Goal: Task Accomplishment & Management: Use online tool/utility

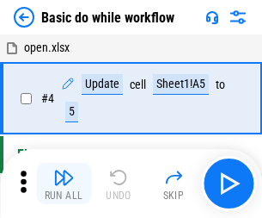
click at [64, 183] on img "button" at bounding box center [63, 177] width 21 height 21
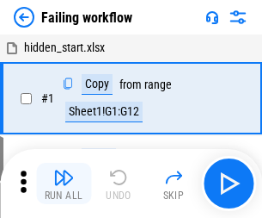
click at [64, 183] on img "button" at bounding box center [63, 177] width 21 height 21
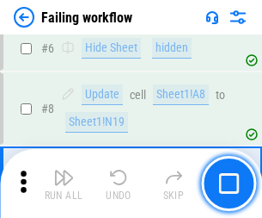
scroll to position [365, 0]
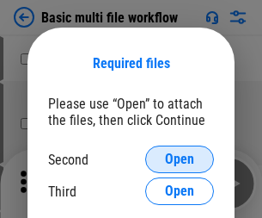
click at [180, 159] on span "Open" at bounding box center [179, 159] width 29 height 14
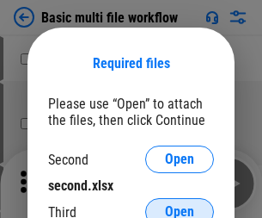
click at [180, 205] on span "Open" at bounding box center [179, 212] width 29 height 14
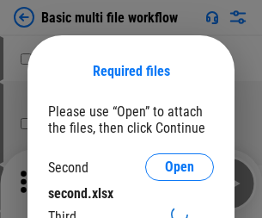
scroll to position [8, 0]
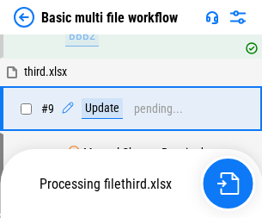
scroll to position [475, 0]
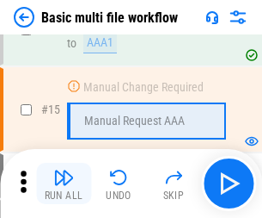
click at [64, 183] on img "button" at bounding box center [63, 177] width 21 height 21
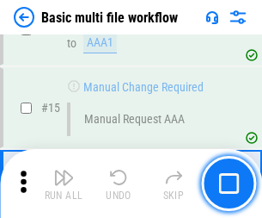
scroll to position [1145, 0]
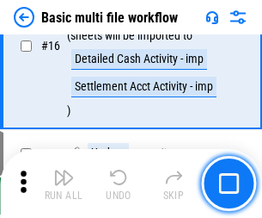
click at [64, 183] on img "button" at bounding box center [63, 177] width 21 height 21
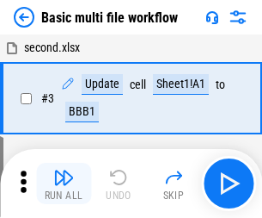
click at [64, 183] on img "button" at bounding box center [63, 177] width 21 height 21
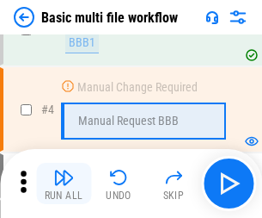
click at [64, 183] on img "button" at bounding box center [63, 177] width 21 height 21
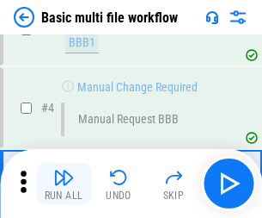
click at [64, 183] on img "button" at bounding box center [63, 177] width 21 height 21
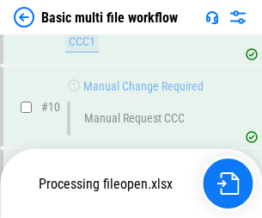
scroll to position [806, 0]
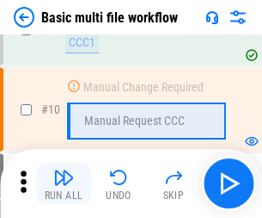
click at [64, 183] on img "button" at bounding box center [63, 177] width 21 height 21
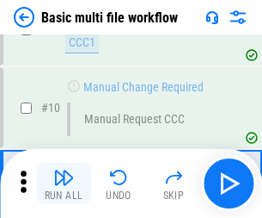
click at [64, 183] on img "button" at bounding box center [63, 177] width 21 height 21
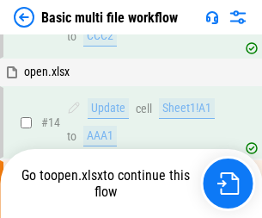
scroll to position [900, 0]
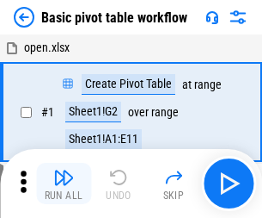
click at [64, 183] on img "button" at bounding box center [63, 177] width 21 height 21
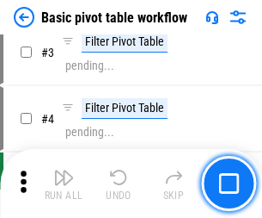
scroll to position [412, 0]
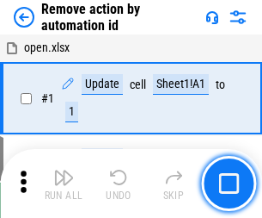
scroll to position [64, 0]
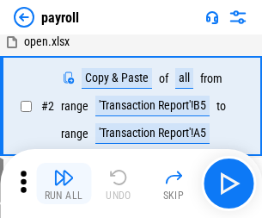
click at [64, 183] on img "button" at bounding box center [63, 177] width 21 height 21
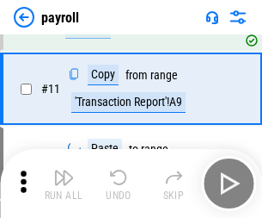
scroll to position [125, 0]
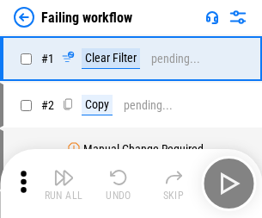
click at [64, 183] on img "button" at bounding box center [63, 177] width 21 height 21
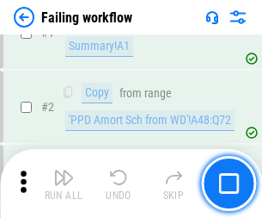
scroll to position [278, 0]
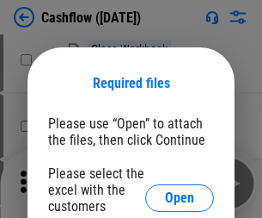
scroll to position [188, 0]
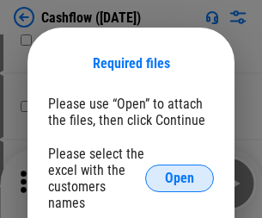
click at [180, 171] on span "Open" at bounding box center [179, 178] width 29 height 14
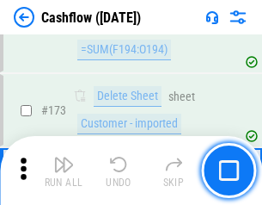
scroll to position [1822, 0]
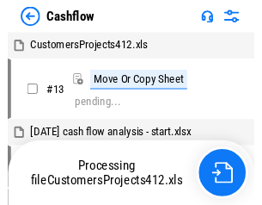
scroll to position [20, 0]
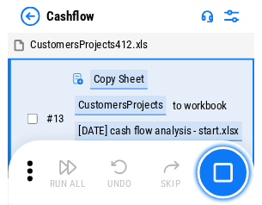
scroll to position [20, 0]
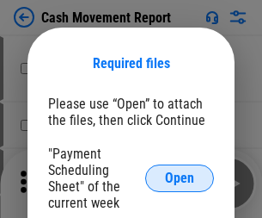
click at [180, 178] on span "Open" at bounding box center [179, 178] width 29 height 14
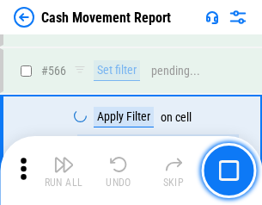
scroll to position [7888, 0]
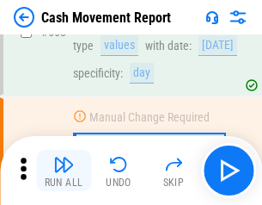
click at [64, 170] on img "button" at bounding box center [63, 164] width 21 height 21
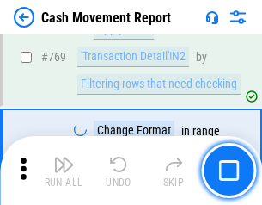
scroll to position [9564, 0]
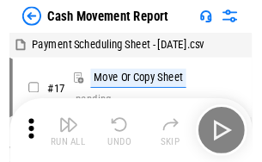
scroll to position [31, 0]
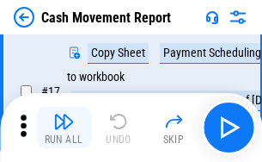
click at [64, 127] on img "button" at bounding box center [63, 121] width 21 height 21
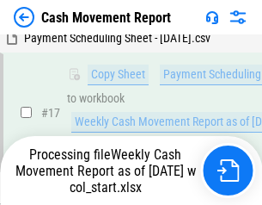
scroll to position [358, 0]
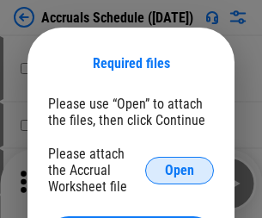
click at [180, 170] on span "Open" at bounding box center [179, 171] width 29 height 14
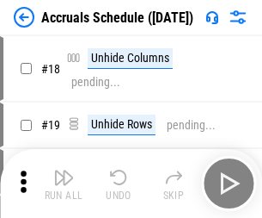
scroll to position [165, 0]
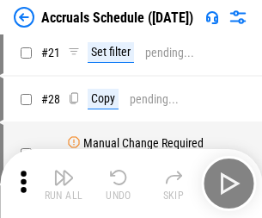
click at [64, 183] on img "button" at bounding box center [63, 177] width 21 height 21
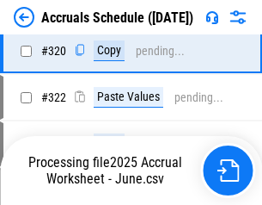
scroll to position [3201, 0]
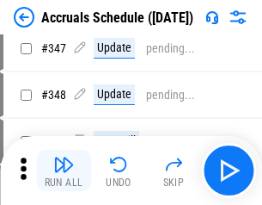
click at [64, 170] on img "button" at bounding box center [63, 164] width 21 height 21
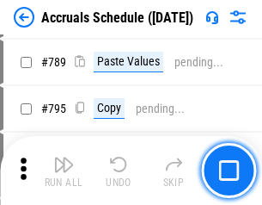
scroll to position [7230, 0]
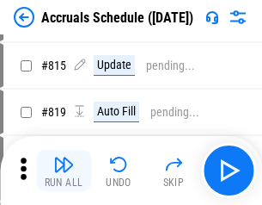
click at [64, 170] on img "button" at bounding box center [63, 164] width 21 height 21
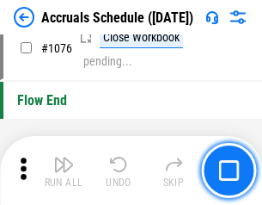
scroll to position [10308, 0]
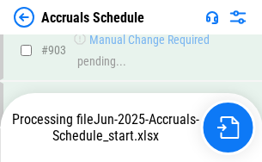
scroll to position [9024, 0]
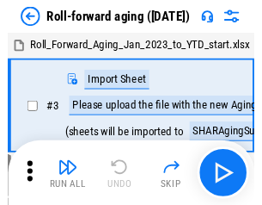
scroll to position [3, 0]
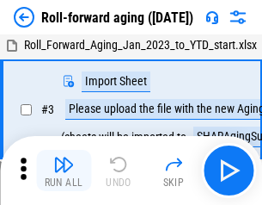
click at [64, 170] on img "button" at bounding box center [63, 164] width 21 height 21
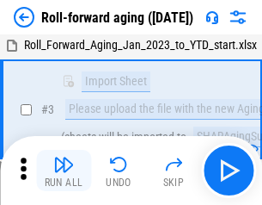
click at [64, 170] on img "button" at bounding box center [63, 164] width 21 height 21
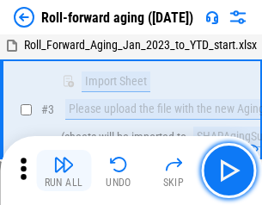
scroll to position [111, 0]
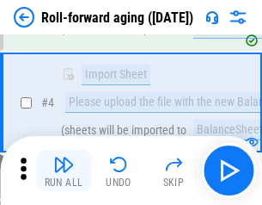
click at [64, 170] on img "button" at bounding box center [63, 164] width 21 height 21
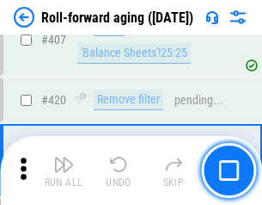
scroll to position [5968, 0]
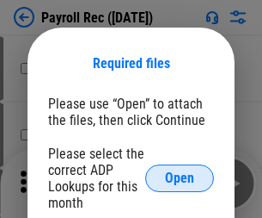
click at [180, 178] on span "Open" at bounding box center [179, 178] width 29 height 14
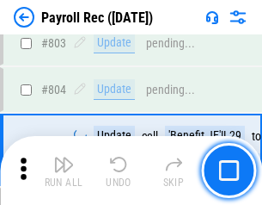
scroll to position [10935, 0]
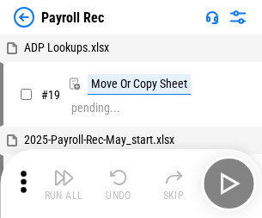
click at [64, 183] on img "button" at bounding box center [63, 177] width 21 height 21
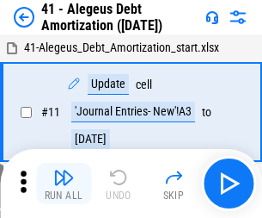
click at [64, 183] on img "button" at bounding box center [63, 177] width 21 height 21
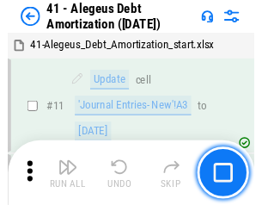
scroll to position [213, 0]
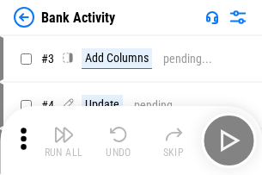
click at [64, 140] on img "button" at bounding box center [63, 134] width 21 height 21
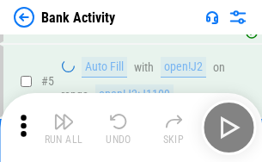
scroll to position [91, 0]
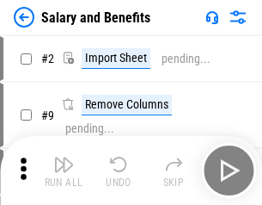
click at [64, 170] on img "button" at bounding box center [63, 164] width 21 height 21
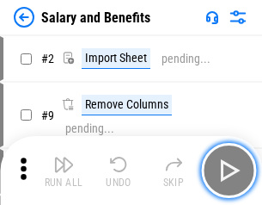
scroll to position [23, 0]
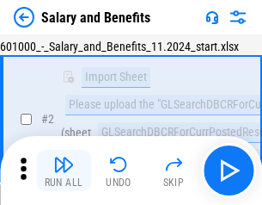
click at [64, 170] on img "button" at bounding box center [63, 164] width 21 height 21
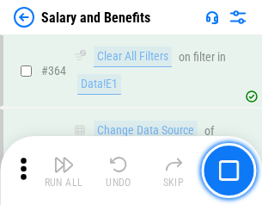
scroll to position [8105, 0]
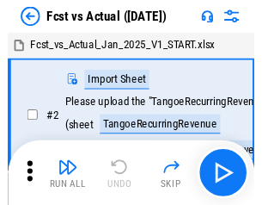
scroll to position [22, 0]
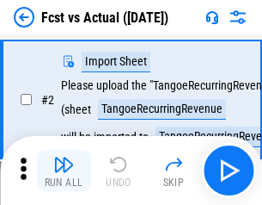
click at [64, 170] on img "button" at bounding box center [63, 164] width 21 height 21
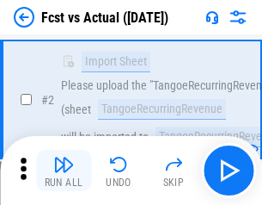
click at [64, 170] on img "button" at bounding box center [63, 164] width 21 height 21
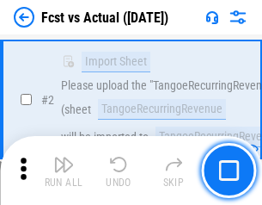
scroll to position [161, 0]
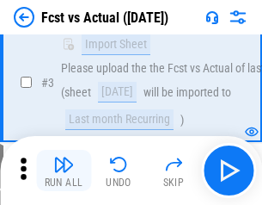
click at [64, 170] on img "button" at bounding box center [63, 164] width 21 height 21
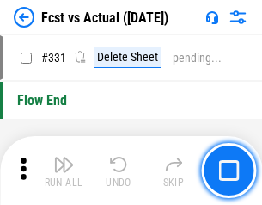
scroll to position [8238, 0]
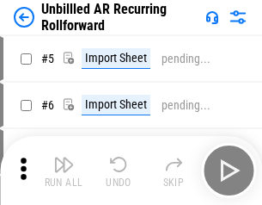
scroll to position [37, 0]
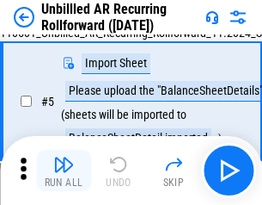
click at [64, 170] on img "button" at bounding box center [63, 164] width 21 height 21
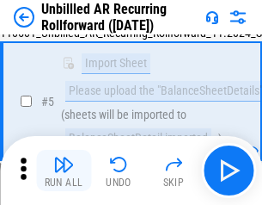
click at [64, 170] on img "button" at bounding box center [63, 164] width 21 height 21
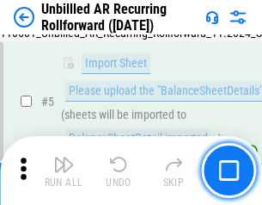
scroll to position [162, 0]
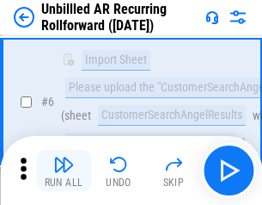
click at [64, 170] on img "button" at bounding box center [63, 164] width 21 height 21
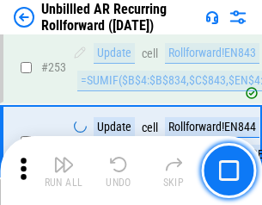
scroll to position [5846, 0]
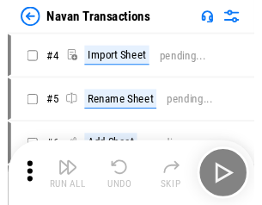
scroll to position [28, 0]
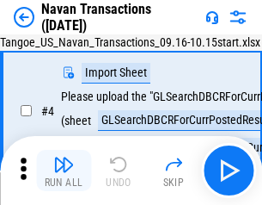
click at [64, 170] on img "button" at bounding box center [63, 164] width 21 height 21
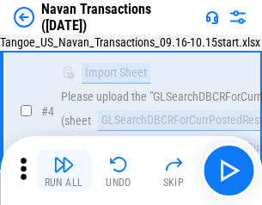
click at [64, 170] on img "button" at bounding box center [63, 164] width 21 height 21
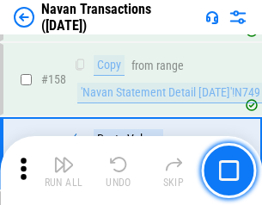
scroll to position [5580, 0]
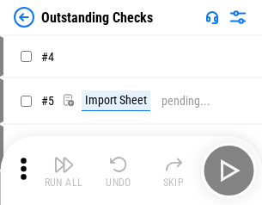
click at [64, 170] on img "button" at bounding box center [63, 164] width 21 height 21
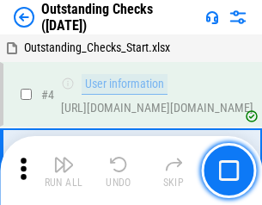
scroll to position [72, 0]
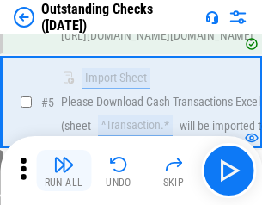
click at [64, 170] on img "button" at bounding box center [63, 164] width 21 height 21
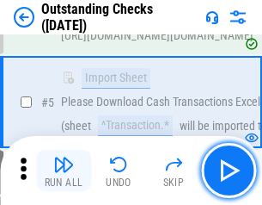
scroll to position [180, 0]
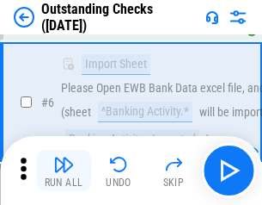
click at [64, 170] on img "button" at bounding box center [63, 164] width 21 height 21
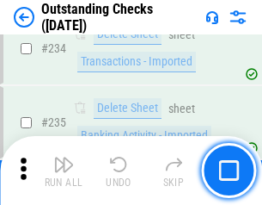
scroll to position [5226, 0]
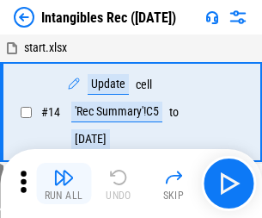
click at [64, 183] on img "button" at bounding box center [63, 177] width 21 height 21
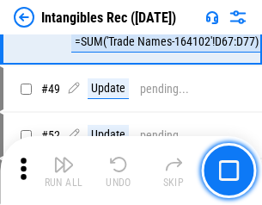
scroll to position [670, 0]
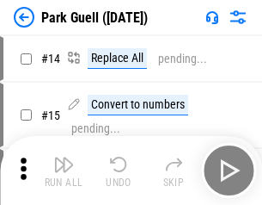
click at [64, 170] on img "button" at bounding box center [63, 164] width 21 height 21
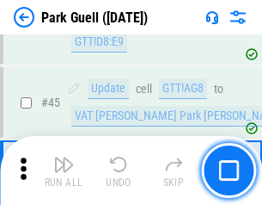
scroll to position [2152, 0]
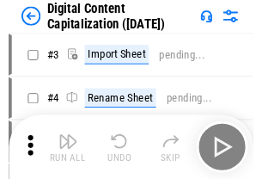
scroll to position [50, 0]
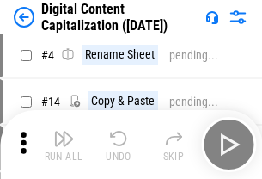
click at [64, 145] on img "button" at bounding box center [63, 138] width 21 height 21
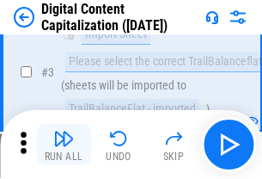
click at [64, 145] on img "button" at bounding box center [63, 138] width 21 height 21
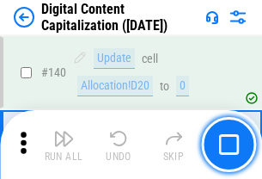
scroll to position [1825, 0]
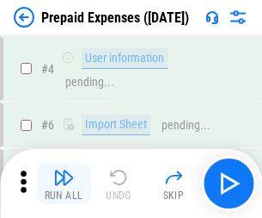
click at [64, 170] on img "button" at bounding box center [63, 177] width 21 height 21
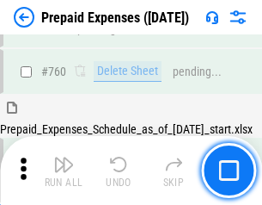
scroll to position [4770, 0]
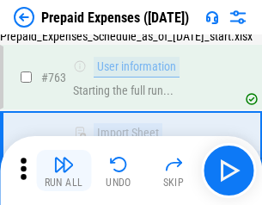
click at [64, 170] on img "button" at bounding box center [63, 164] width 21 height 21
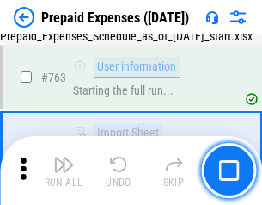
scroll to position [4872, 0]
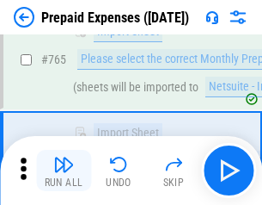
click at [64, 170] on img "button" at bounding box center [63, 164] width 21 height 21
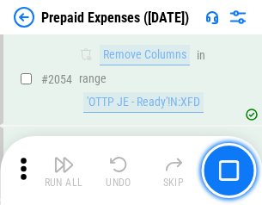
scroll to position [17991, 0]
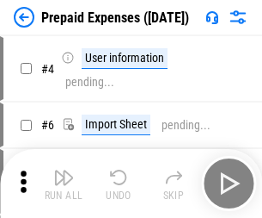
click at [64, 183] on img "button" at bounding box center [63, 177] width 21 height 21
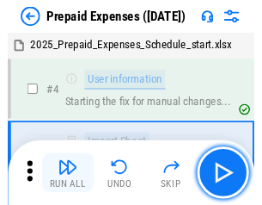
scroll to position [76, 0]
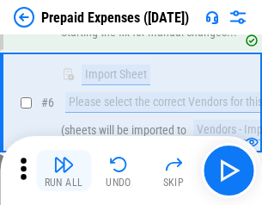
click at [64, 170] on img "button" at bounding box center [63, 164] width 21 height 21
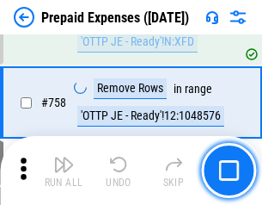
scroll to position [6133, 0]
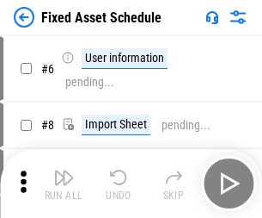
click at [64, 183] on img "button" at bounding box center [63, 177] width 21 height 21
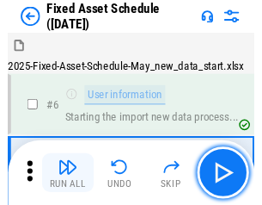
scroll to position [93, 0]
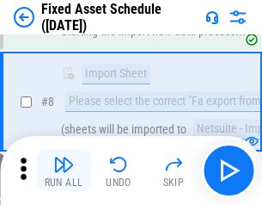
click at [64, 170] on img "button" at bounding box center [63, 164] width 21 height 21
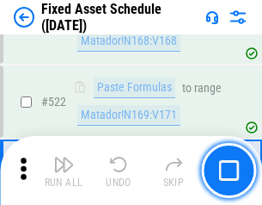
scroll to position [5982, 0]
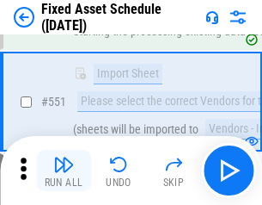
click at [64, 170] on img "button" at bounding box center [63, 164] width 21 height 21
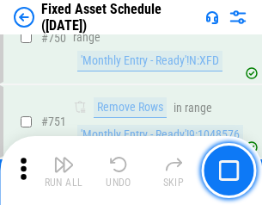
scroll to position [8391, 0]
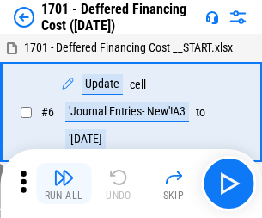
click at [64, 183] on img "button" at bounding box center [63, 177] width 21 height 21
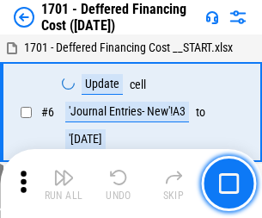
scroll to position [207, 0]
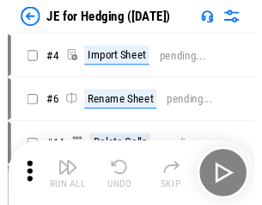
scroll to position [3, 0]
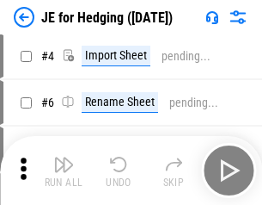
click at [64, 170] on img "button" at bounding box center [63, 164] width 21 height 21
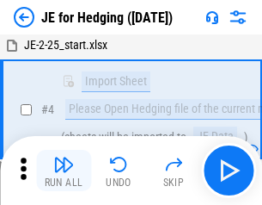
click at [64, 170] on img "button" at bounding box center [63, 164] width 21 height 21
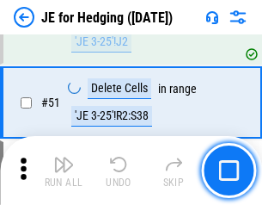
scroll to position [1114, 0]
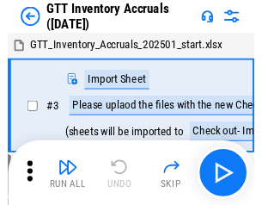
scroll to position [3, 0]
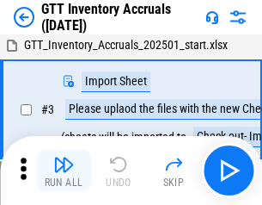
click at [64, 170] on img "button" at bounding box center [63, 164] width 21 height 21
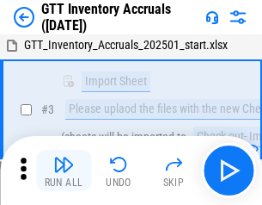
click at [64, 170] on img "button" at bounding box center [63, 164] width 21 height 21
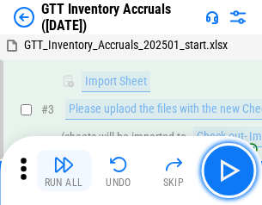
scroll to position [111, 0]
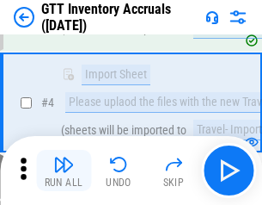
click at [64, 170] on img "button" at bounding box center [63, 164] width 21 height 21
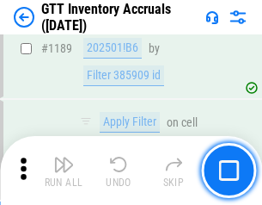
scroll to position [14054, 0]
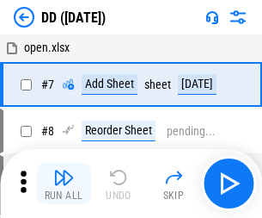
click at [64, 183] on img "button" at bounding box center [63, 177] width 21 height 21
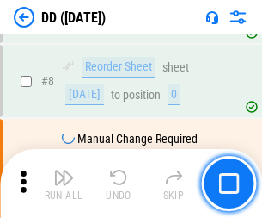
scroll to position [166, 0]
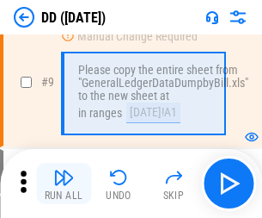
click at [64, 183] on img "button" at bounding box center [63, 177] width 21 height 21
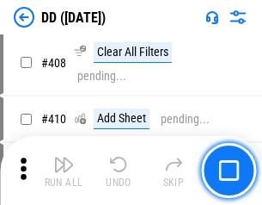
scroll to position [7701, 0]
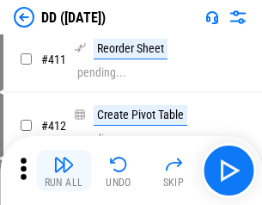
click at [64, 170] on img "button" at bounding box center [63, 164] width 21 height 21
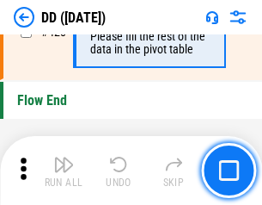
scroll to position [8238, 0]
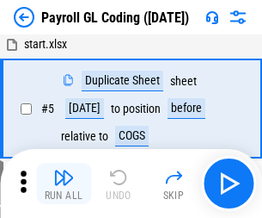
click at [64, 183] on img "button" at bounding box center [63, 177] width 21 height 21
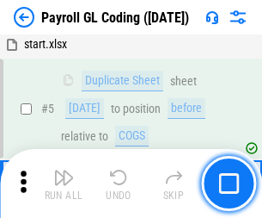
scroll to position [207, 0]
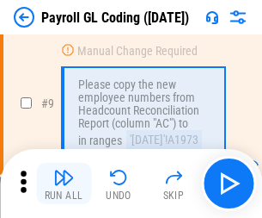
click at [64, 183] on img "button" at bounding box center [63, 177] width 21 height 21
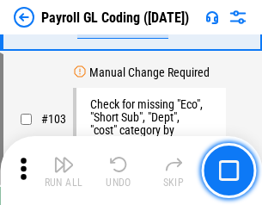
scroll to position [4038, 0]
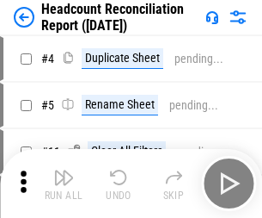
click at [64, 183] on img "button" at bounding box center [63, 177] width 21 height 21
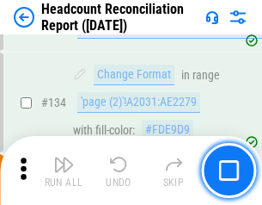
scroll to position [2069, 0]
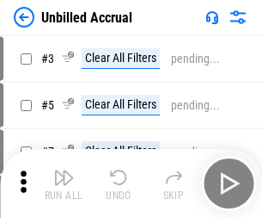
click at [64, 183] on img "button" at bounding box center [63, 177] width 21 height 21
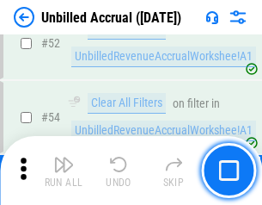
scroll to position [1797, 0]
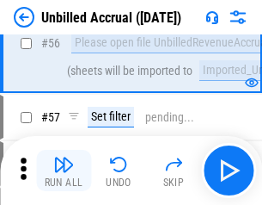
click at [64, 170] on img "button" at bounding box center [63, 164] width 21 height 21
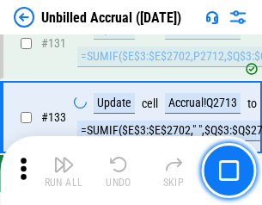
scroll to position [5127, 0]
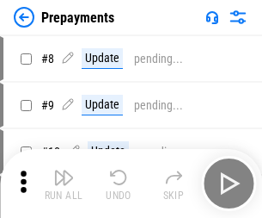
click at [64, 183] on img "button" at bounding box center [63, 177] width 21 height 21
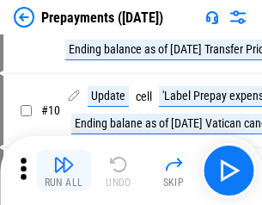
scroll to position [108, 0]
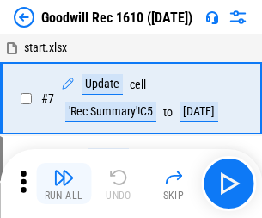
click at [64, 183] on img "button" at bounding box center [63, 177] width 21 height 21
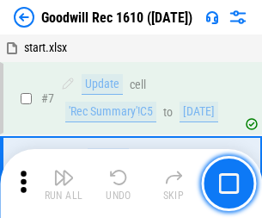
scroll to position [294, 0]
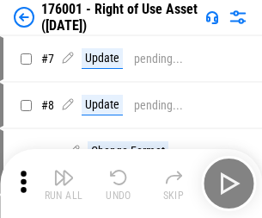
click at [64, 183] on img "button" at bounding box center [63, 177] width 21 height 21
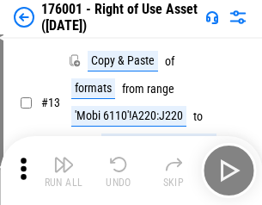
scroll to position [111, 0]
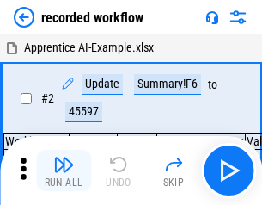
click at [64, 170] on img "button" at bounding box center [63, 164] width 21 height 21
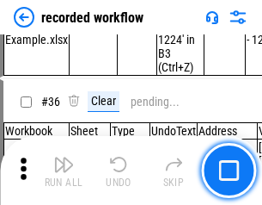
scroll to position [5380, 0]
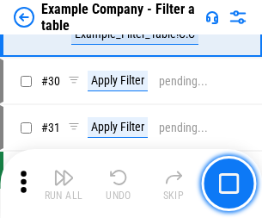
scroll to position [1575, 0]
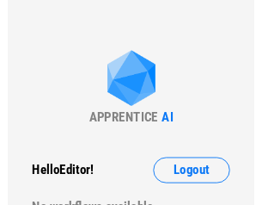
scroll to position [27, 0]
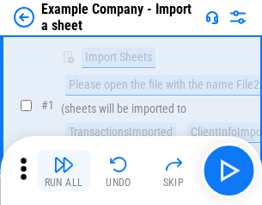
click at [64, 170] on img "button" at bounding box center [63, 164] width 21 height 21
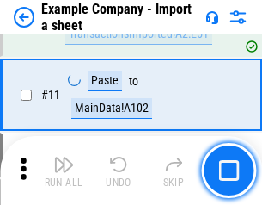
scroll to position [380, 0]
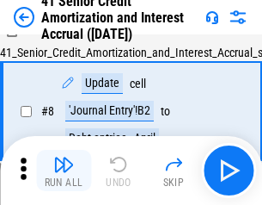
click at [64, 170] on img "button" at bounding box center [63, 164] width 21 height 21
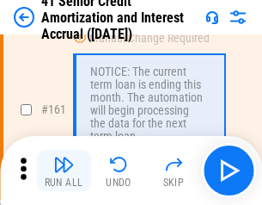
click at [64, 170] on img "button" at bounding box center [63, 164] width 21 height 21
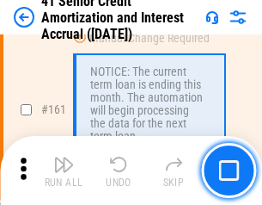
scroll to position [1841, 0]
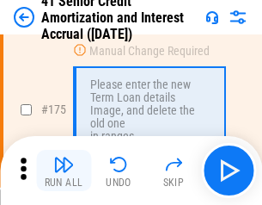
click at [64, 170] on img "button" at bounding box center [63, 164] width 21 height 21
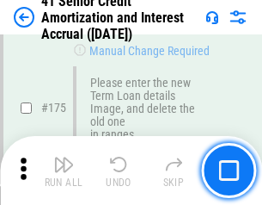
scroll to position [2016, 0]
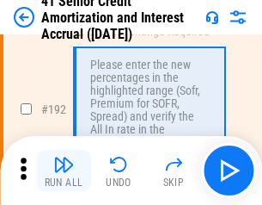
click at [64, 170] on img "button" at bounding box center [63, 164] width 21 height 21
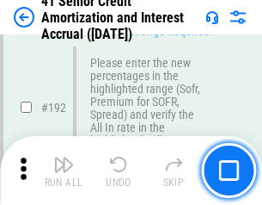
scroll to position [2196, 0]
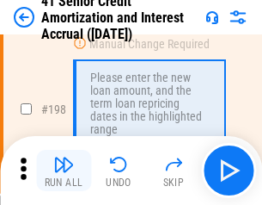
click at [64, 170] on img "button" at bounding box center [63, 164] width 21 height 21
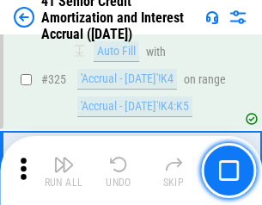
scroll to position [4397, 0]
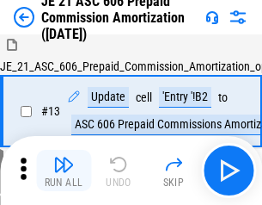
click at [64, 170] on img "button" at bounding box center [63, 164] width 21 height 21
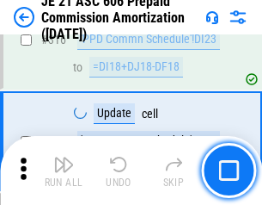
scroll to position [3213, 0]
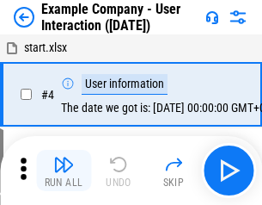
click at [64, 170] on img "button" at bounding box center [63, 164] width 21 height 21
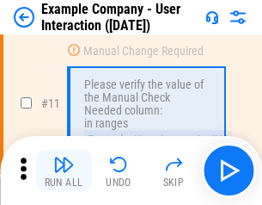
click at [64, 170] on img "button" at bounding box center [63, 164] width 21 height 21
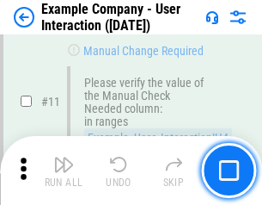
scroll to position [373, 0]
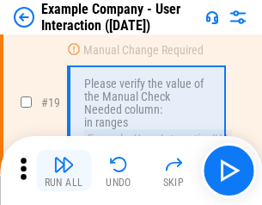
click at [64, 170] on img "button" at bounding box center [63, 164] width 21 height 21
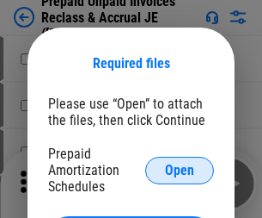
click at [180, 170] on span "Open" at bounding box center [179, 171] width 29 height 14
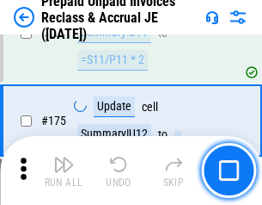
scroll to position [2324, 0]
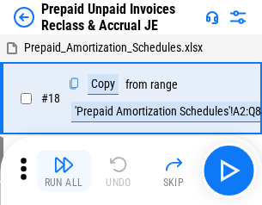
click at [64, 170] on img "button" at bounding box center [63, 164] width 21 height 21
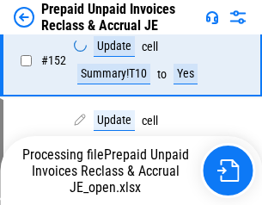
scroll to position [1322, 0]
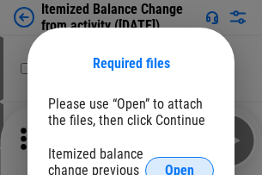
click at [180, 164] on span "Open" at bounding box center [179, 171] width 29 height 14
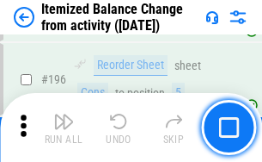
scroll to position [3312, 0]
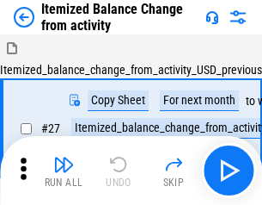
scroll to position [27, 0]
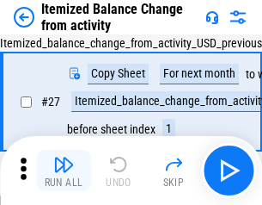
click at [64, 170] on img "button" at bounding box center [63, 164] width 21 height 21
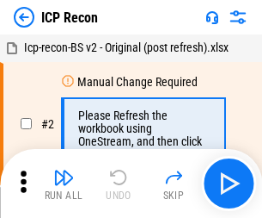
scroll to position [8, 0]
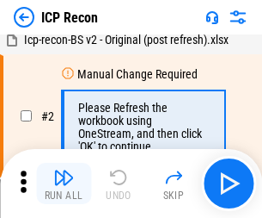
click at [64, 183] on img "button" at bounding box center [63, 177] width 21 height 21
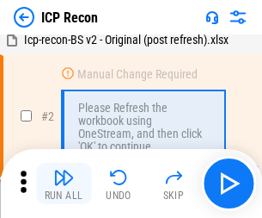
click at [64, 183] on img "button" at bounding box center [63, 177] width 21 height 21
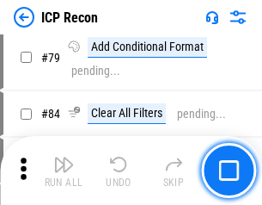
scroll to position [1687, 0]
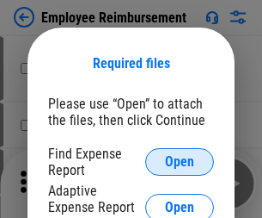
click at [180, 162] on span "Open" at bounding box center [179, 162] width 29 height 14
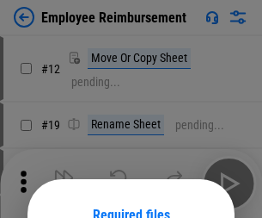
scroll to position [151, 0]
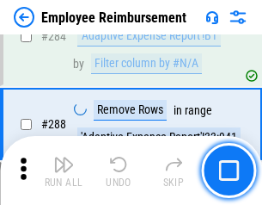
scroll to position [4678, 0]
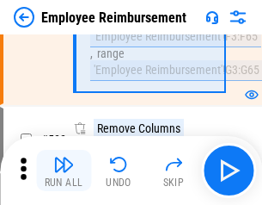
click at [64, 170] on img "button" at bounding box center [63, 164] width 21 height 21
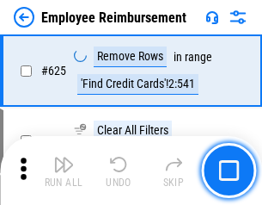
scroll to position [10305, 0]
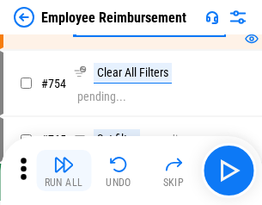
click at [64, 170] on img "button" at bounding box center [63, 164] width 21 height 21
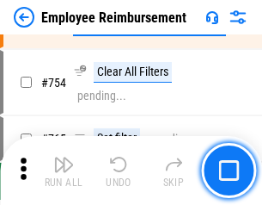
click at [64, 170] on img "button" at bounding box center [63, 164] width 21 height 21
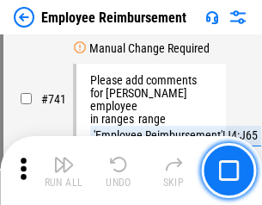
scroll to position [12075, 0]
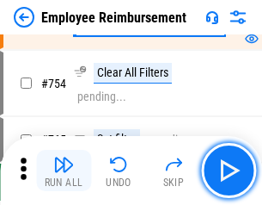
click at [64, 170] on img "button" at bounding box center [63, 164] width 21 height 21
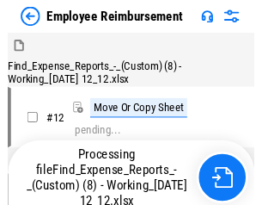
scroll to position [59, 0]
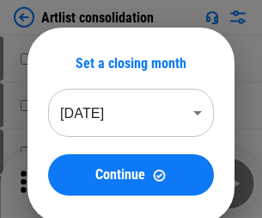
click at [64, 183] on img "button" at bounding box center [63, 177] width 21 height 21
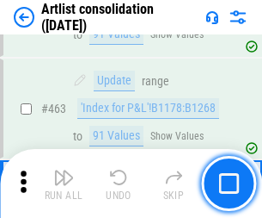
scroll to position [7536, 0]
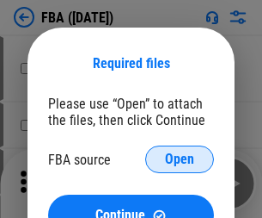
click at [180, 159] on span "Open" at bounding box center [179, 159] width 29 height 14
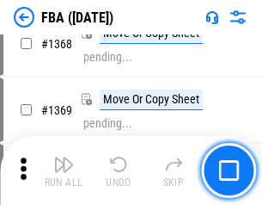
scroll to position [18484, 0]
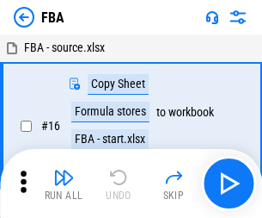
scroll to position [17, 0]
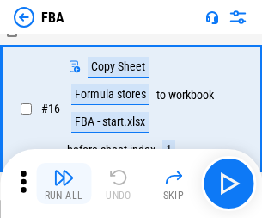
click at [64, 183] on img "button" at bounding box center [63, 177] width 21 height 21
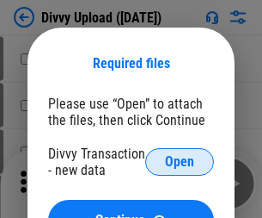
click at [180, 162] on span "Open" at bounding box center [179, 162] width 29 height 14
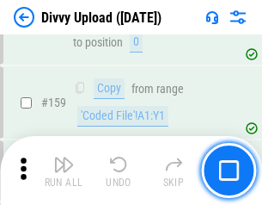
scroll to position [1782, 0]
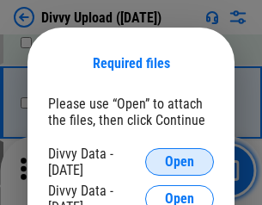
click at [180, 162] on span "Open" at bounding box center [179, 162] width 29 height 14
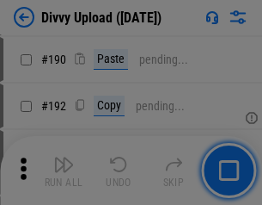
scroll to position [2172, 0]
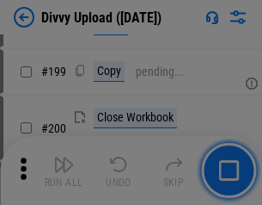
scroll to position [2503, 0]
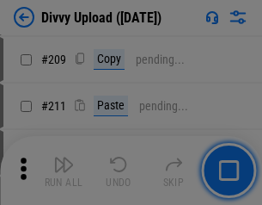
scroll to position [2923, 0]
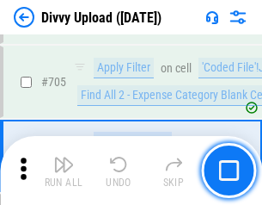
scroll to position [11774, 0]
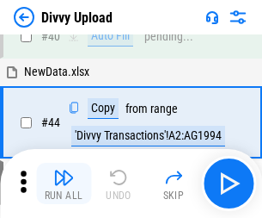
click at [64, 183] on img "button" at bounding box center [63, 177] width 21 height 21
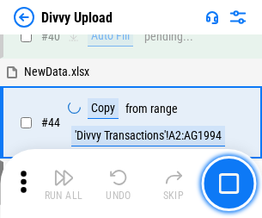
scroll to position [189, 0]
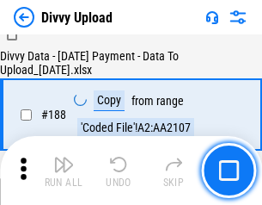
scroll to position [2026, 0]
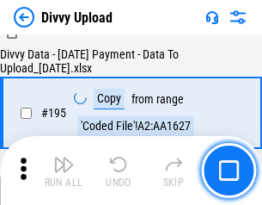
scroll to position [2405, 0]
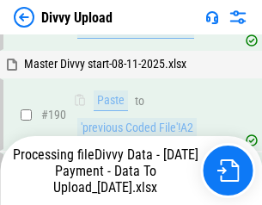
scroll to position [2306, 0]
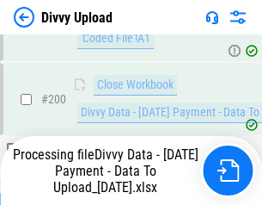
scroll to position [2699, 0]
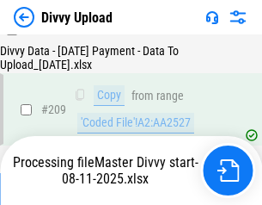
scroll to position [3164, 0]
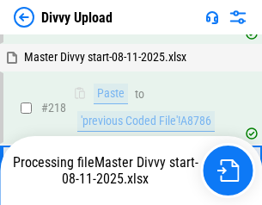
scroll to position [3632, 0]
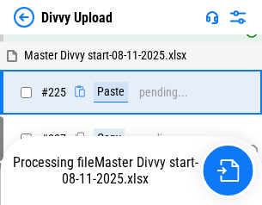
scroll to position [4085, 0]
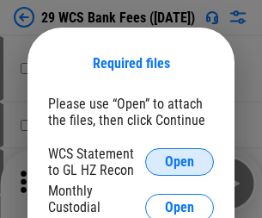
click at [180, 162] on span "Open" at bounding box center [179, 162] width 29 height 14
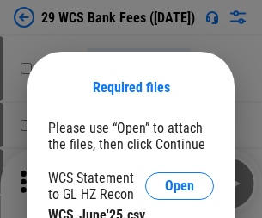
scroll to position [24, 0]
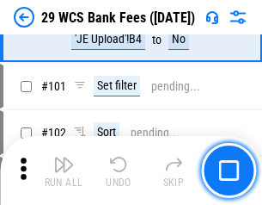
scroll to position [1677, 0]
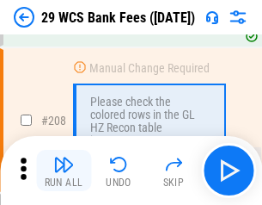
click at [64, 170] on img "button" at bounding box center [63, 164] width 21 height 21
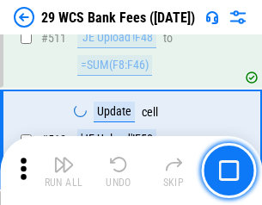
scroll to position [8659, 0]
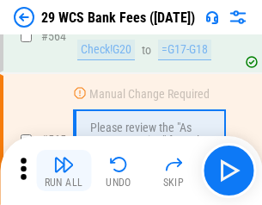
click at [64, 170] on img "button" at bounding box center [63, 164] width 21 height 21
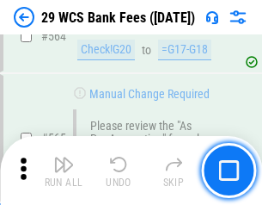
scroll to position [9308, 0]
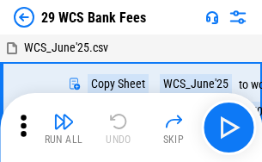
scroll to position [31, 0]
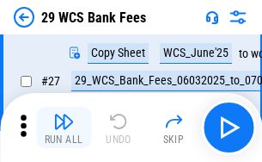
click at [64, 127] on img "button" at bounding box center [63, 121] width 21 height 21
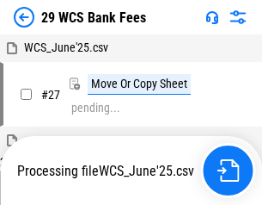
scroll to position [9, 0]
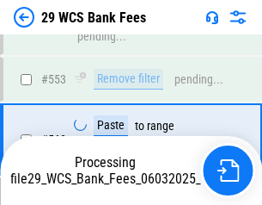
scroll to position [9288, 0]
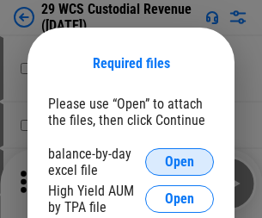
click at [180, 162] on span "Open" at bounding box center [179, 162] width 29 height 14
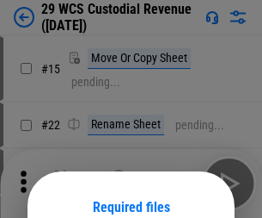
scroll to position [144, 0]
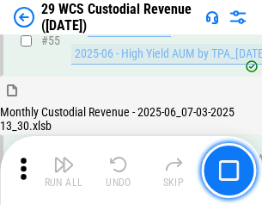
scroll to position [1290, 0]
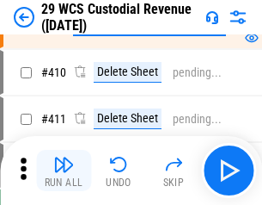
click at [64, 170] on img "button" at bounding box center [63, 164] width 21 height 21
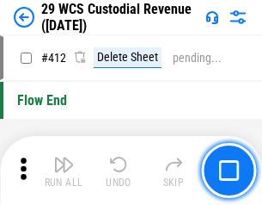
scroll to position [8220, 0]
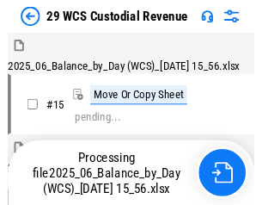
scroll to position [41, 0]
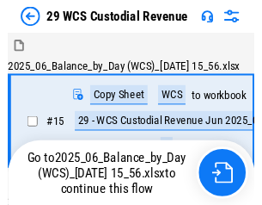
scroll to position [32, 0]
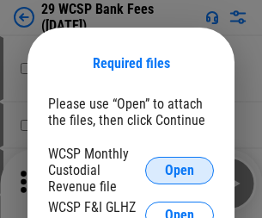
click at [180, 170] on span "Open" at bounding box center [179, 171] width 29 height 14
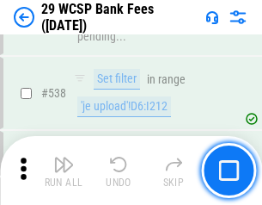
scroll to position [6613, 0]
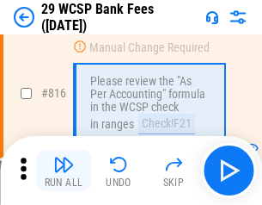
click at [64, 170] on img "button" at bounding box center [63, 164] width 21 height 21
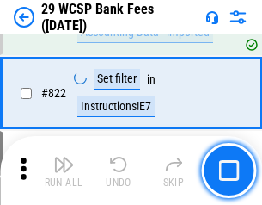
scroll to position [10602, 0]
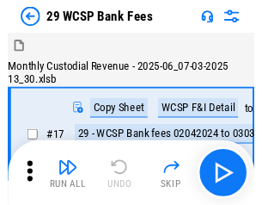
scroll to position [41, 0]
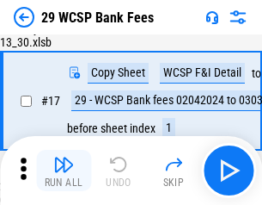
click at [64, 170] on img "button" at bounding box center [63, 164] width 21 height 21
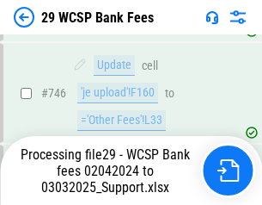
scroll to position [9813, 0]
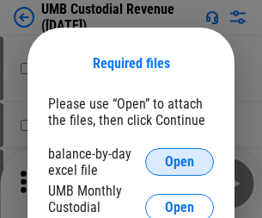
click at [180, 162] on span "Open" at bounding box center [179, 162] width 29 height 14
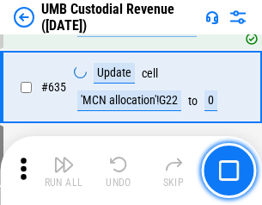
scroll to position [9007, 0]
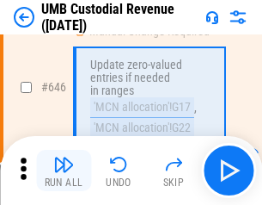
click at [64, 170] on img "button" at bounding box center [63, 164] width 21 height 21
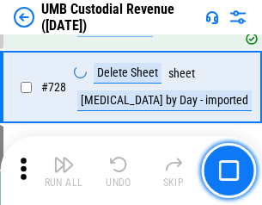
scroll to position [10617, 0]
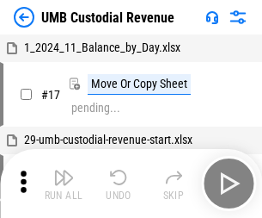
scroll to position [13, 0]
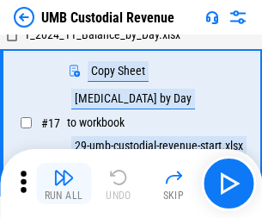
click at [64, 183] on img "button" at bounding box center [63, 177] width 21 height 21
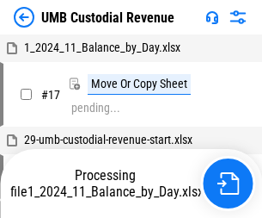
scroll to position [13, 0]
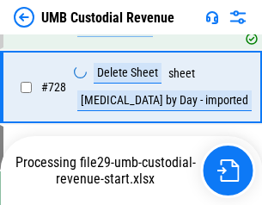
scroll to position [10578, 0]
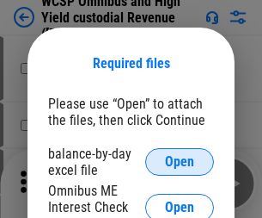
click at [180, 162] on span "Open" at bounding box center [179, 162] width 29 height 14
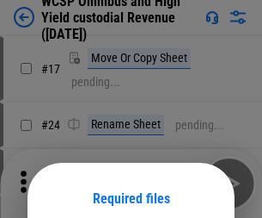
scroll to position [135, 0]
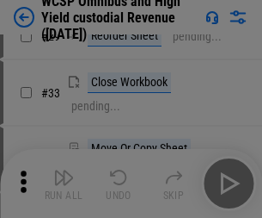
scroll to position [393, 0]
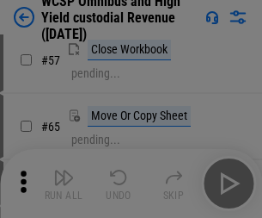
scroll to position [750, 0]
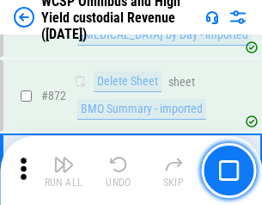
scroll to position [14566, 0]
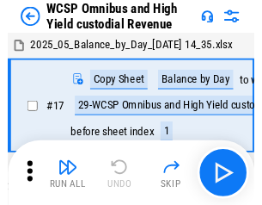
scroll to position [9, 0]
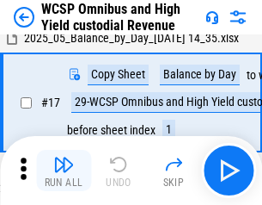
click at [64, 170] on img "button" at bounding box center [63, 164] width 21 height 21
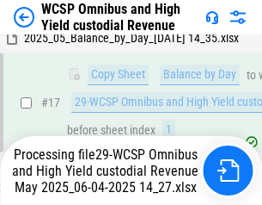
scroll to position [358, 0]
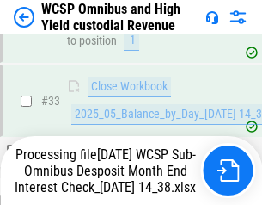
scroll to position [764, 0]
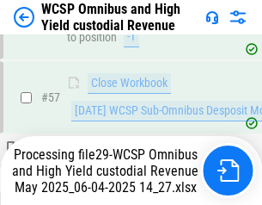
scroll to position [1766, 0]
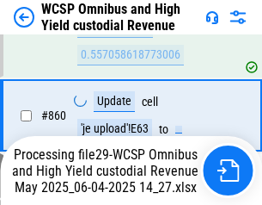
scroll to position [14527, 0]
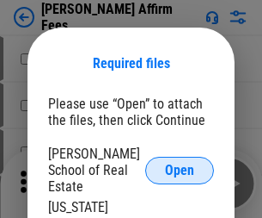
click at [180, 164] on span "Open" at bounding box center [179, 171] width 29 height 14
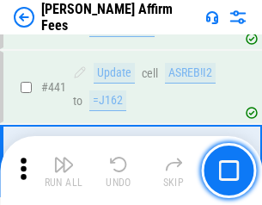
scroll to position [3959, 0]
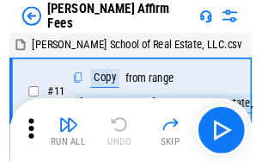
scroll to position [17, 0]
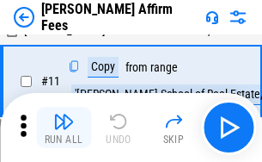
click at [64, 127] on img "button" at bounding box center [63, 121] width 21 height 21
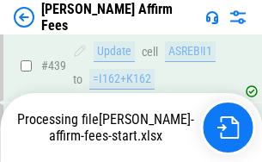
scroll to position [4514, 0]
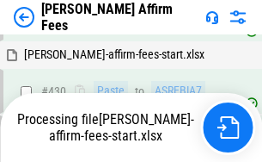
scroll to position [3980, 0]
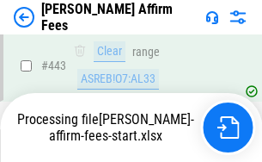
scroll to position [4514, 0]
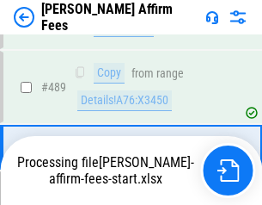
scroll to position [4492, 0]
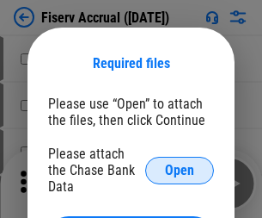
click at [180, 164] on span "Open" at bounding box center [179, 171] width 29 height 14
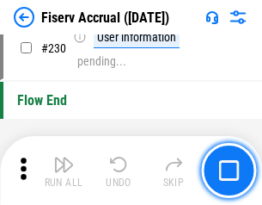
scroll to position [5454, 0]
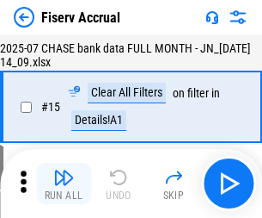
click at [64, 183] on img "button" at bounding box center [63, 177] width 21 height 21
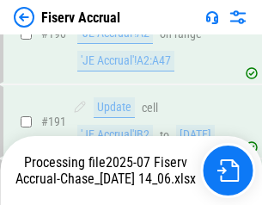
scroll to position [4637, 0]
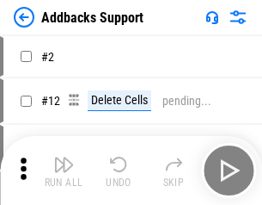
click at [64, 170] on img "button" at bounding box center [63, 164] width 21 height 21
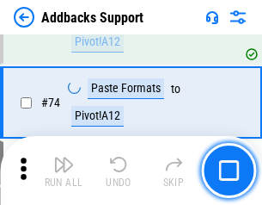
scroll to position [1253, 0]
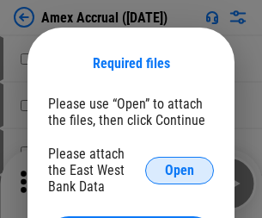
click at [180, 170] on span "Open" at bounding box center [179, 171] width 29 height 14
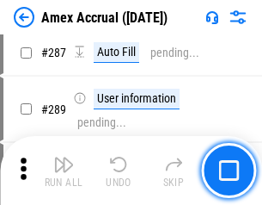
scroll to position [4935, 0]
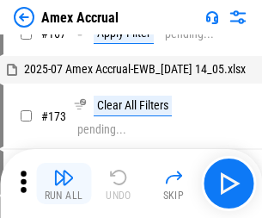
click at [64, 183] on img "button" at bounding box center [63, 177] width 21 height 21
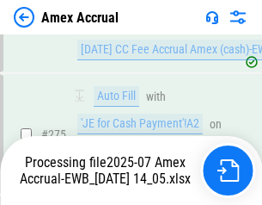
scroll to position [5237, 0]
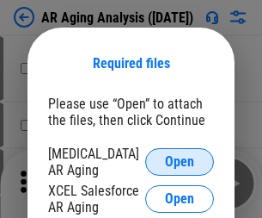
click at [180, 159] on span "Open" at bounding box center [179, 162] width 29 height 14
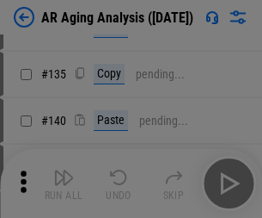
scroll to position [518, 0]
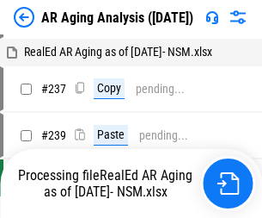
scroll to position [17, 0]
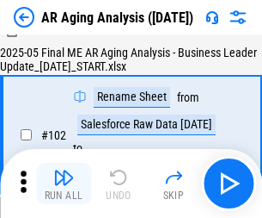
click at [64, 183] on img "button" at bounding box center [63, 177] width 21 height 21
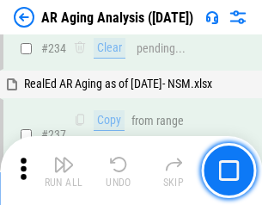
scroll to position [2668, 0]
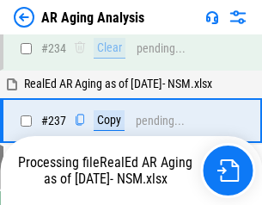
scroll to position [2648, 0]
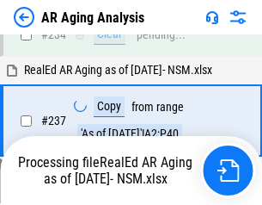
scroll to position [2648, 0]
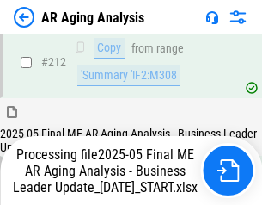
scroll to position [2648, 0]
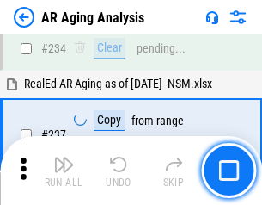
scroll to position [2648, 0]
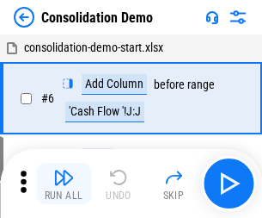
click at [64, 183] on img "button" at bounding box center [63, 177] width 21 height 21
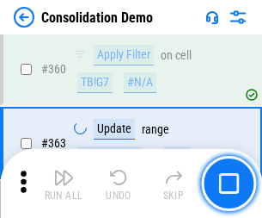
scroll to position [5769, 0]
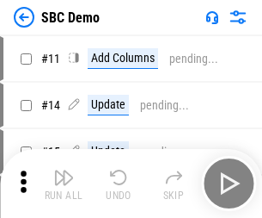
click at [64, 183] on img "button" at bounding box center [63, 177] width 21 height 21
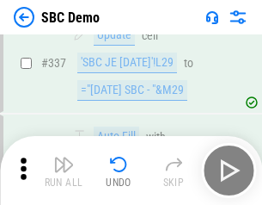
scroll to position [4528, 0]
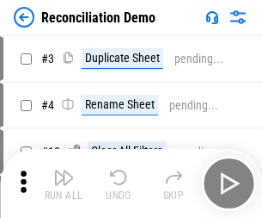
click at [64, 183] on img "button" at bounding box center [63, 177] width 21 height 21
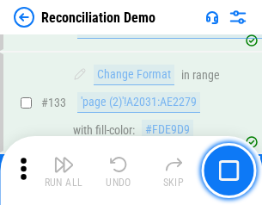
scroll to position [2044, 0]
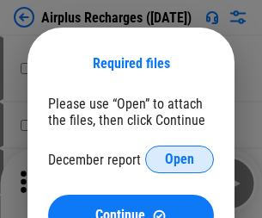
click at [180, 159] on span "Open" at bounding box center [179, 159] width 29 height 14
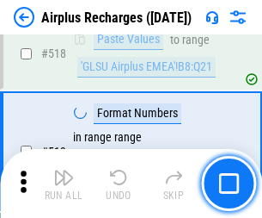
scroll to position [7406, 0]
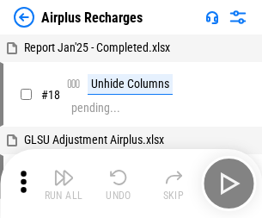
click at [64, 183] on img "button" at bounding box center [63, 177] width 21 height 21
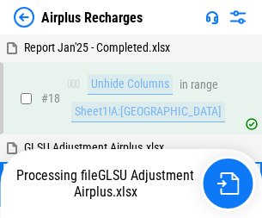
scroll to position [76, 0]
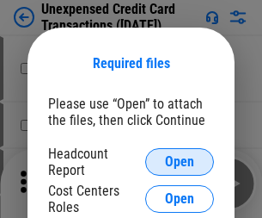
click at [180, 162] on span "Open" at bounding box center [179, 162] width 29 height 14
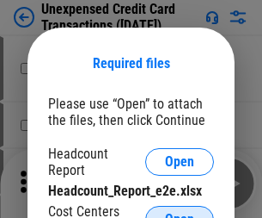
click at [180, 213] on span "Open" at bounding box center [179, 220] width 29 height 14
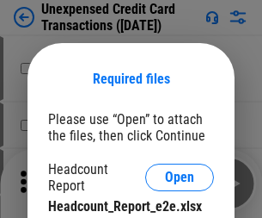
scroll to position [15, 0]
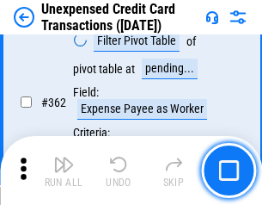
scroll to position [4426, 0]
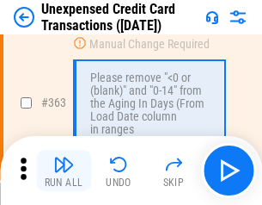
click at [64, 170] on img "button" at bounding box center [63, 164] width 21 height 21
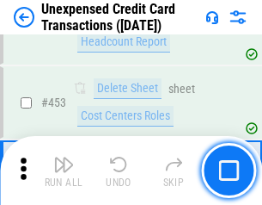
scroll to position [5870, 0]
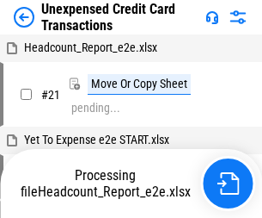
scroll to position [27, 0]
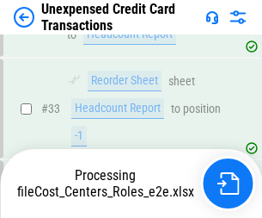
scroll to position [757, 0]
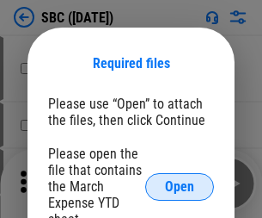
click at [180, 186] on span "Open" at bounding box center [179, 187] width 29 height 14
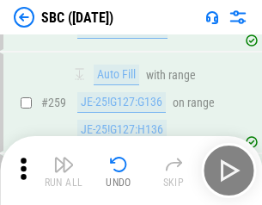
scroll to position [3363, 0]
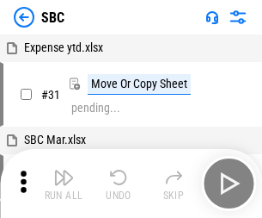
scroll to position [17, 0]
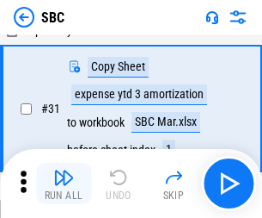
click at [64, 183] on img "button" at bounding box center [63, 177] width 21 height 21
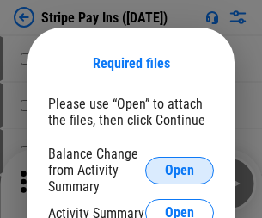
click at [180, 170] on span "Open" at bounding box center [179, 171] width 29 height 14
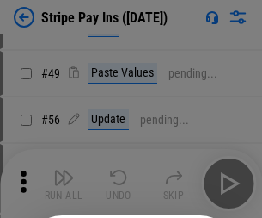
scroll to position [312, 0]
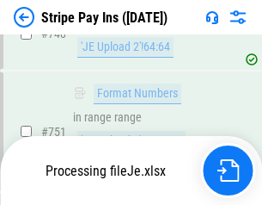
scroll to position [8923, 0]
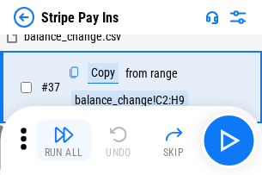
click at [64, 140] on img "button" at bounding box center [63, 134] width 21 height 21
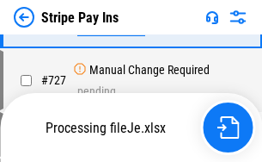
scroll to position [8885, 0]
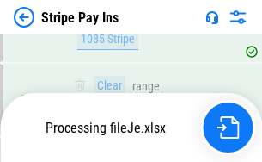
scroll to position [8885, 0]
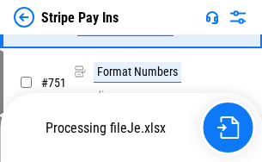
scroll to position [8885, 0]
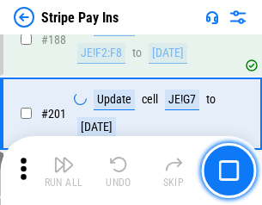
scroll to position [2451, 0]
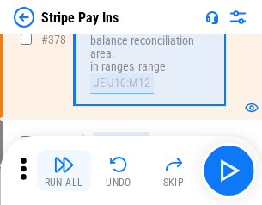
click at [64, 170] on img "button" at bounding box center [63, 164] width 21 height 21
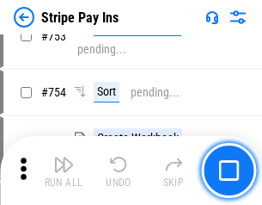
scroll to position [8863, 0]
